Goal: Browse casually

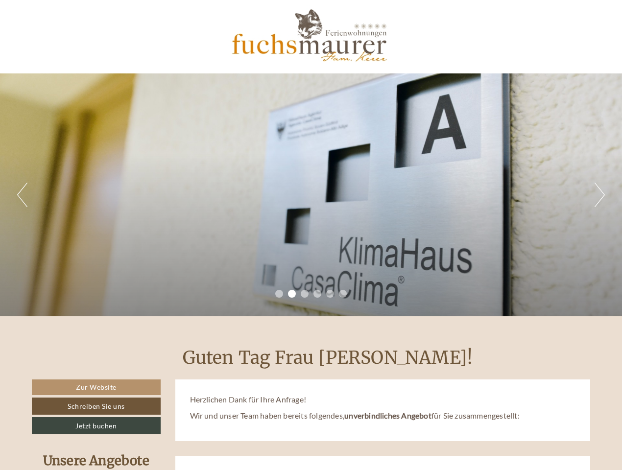
click at [311, 235] on div "Previous Next 1 2 3 4 5 6" at bounding box center [311, 195] width 622 height 243
click at [22, 195] on button "Previous" at bounding box center [22, 195] width 10 height 25
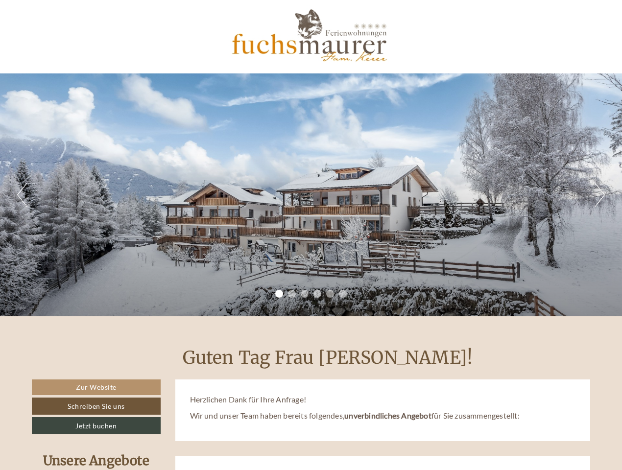
click at [311, 195] on div "Previous Next 1 2 3 4 5 6" at bounding box center [311, 195] width 622 height 243
click at [600, 195] on button "Next" at bounding box center [600, 195] width 10 height 25
click at [279, 294] on li "1" at bounding box center [279, 294] width 8 height 8
click at [292, 294] on li "2" at bounding box center [292, 294] width 8 height 8
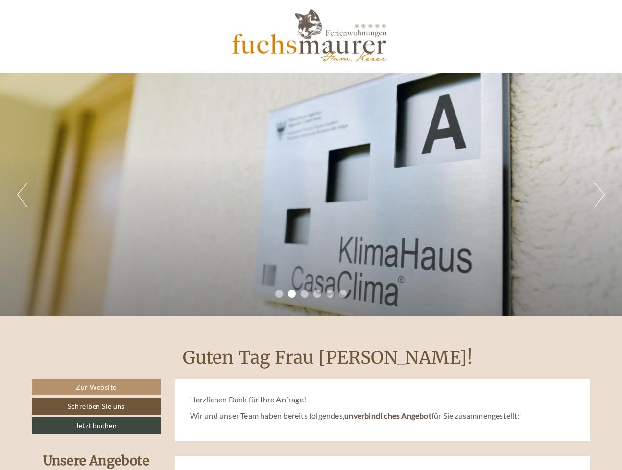
click at [305, 294] on li "3" at bounding box center [305, 294] width 8 height 8
click at [318, 294] on li "4" at bounding box center [318, 294] width 8 height 8
click at [330, 294] on li "5" at bounding box center [330, 294] width 8 height 8
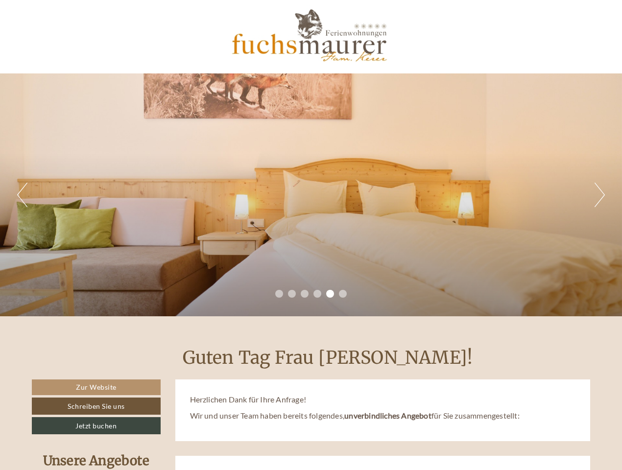
click at [343, 294] on li "6" at bounding box center [343, 294] width 8 height 8
